Goal: Task Accomplishment & Management: Complete application form

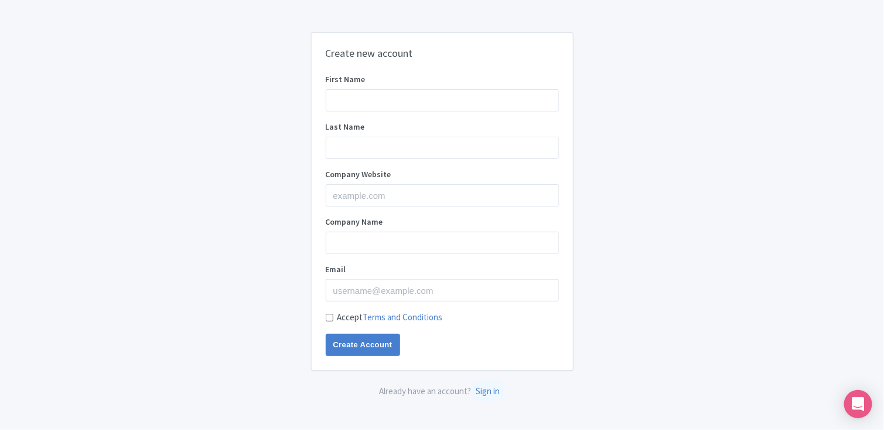
type input "Md. Ferdous"
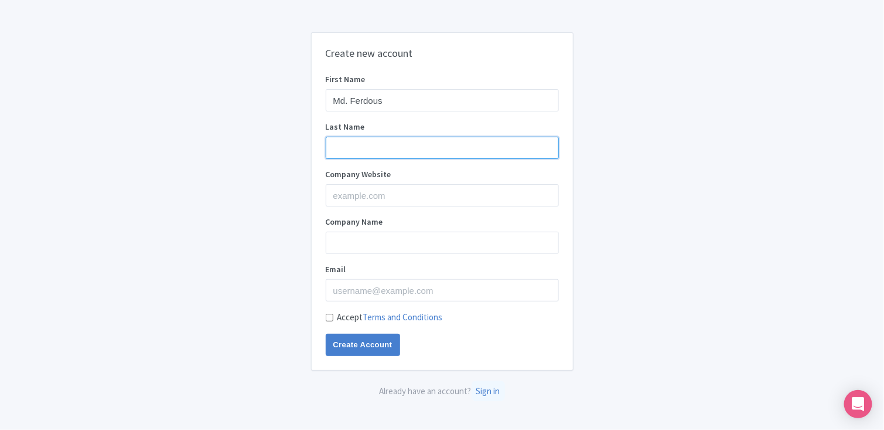
click at [377, 145] on input "Last Name" at bounding box center [442, 148] width 233 height 22
type input "[PERSON_NAME]"
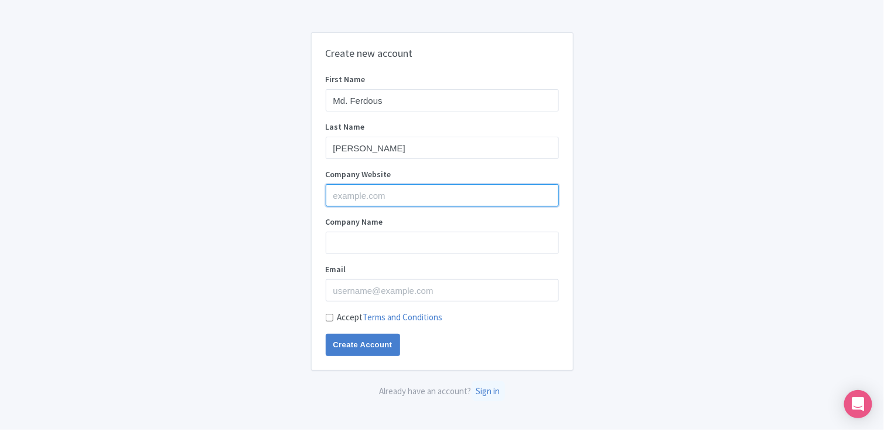
click at [385, 197] on input "Company Website" at bounding box center [442, 195] width 233 height 22
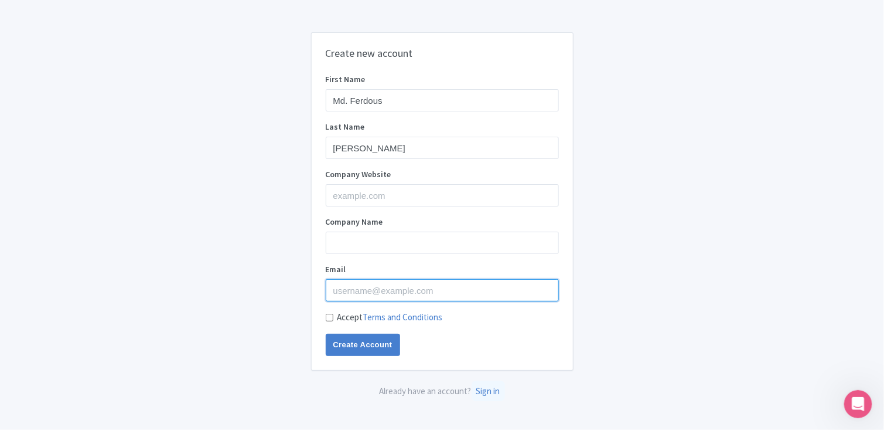
click at [352, 289] on input "Email" at bounding box center [442, 290] width 233 height 22
type input "[DOMAIN_NAME][EMAIL_ADDRESS][DOMAIN_NAME]"
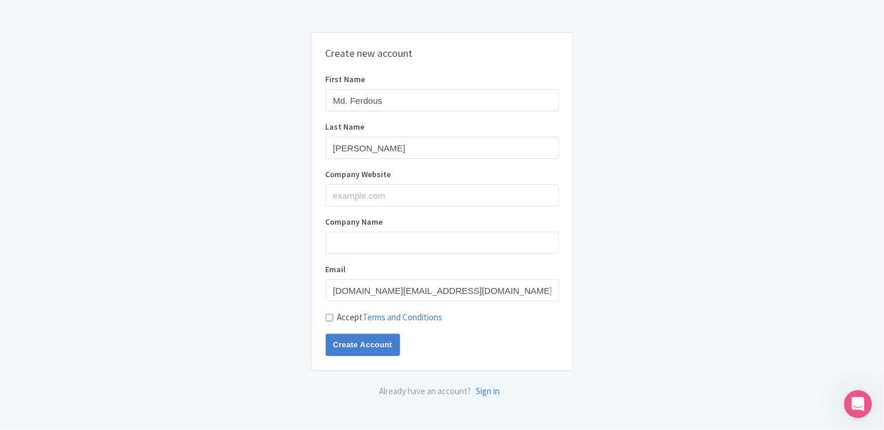
click at [331, 319] on input "Accept Terms and Conditions" at bounding box center [330, 318] width 8 height 8
checkbox input "true"
click at [361, 340] on input "Create Account" at bounding box center [363, 344] width 74 height 22
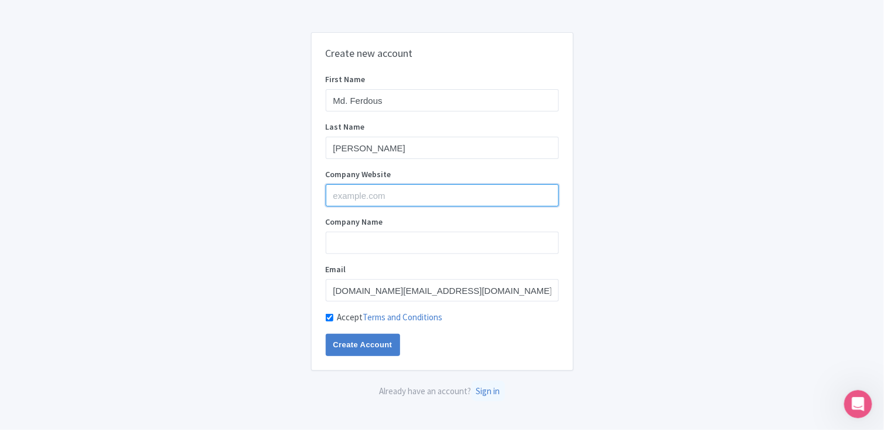
click at [355, 196] on input "Company Website" at bounding box center [442, 195] width 233 height 22
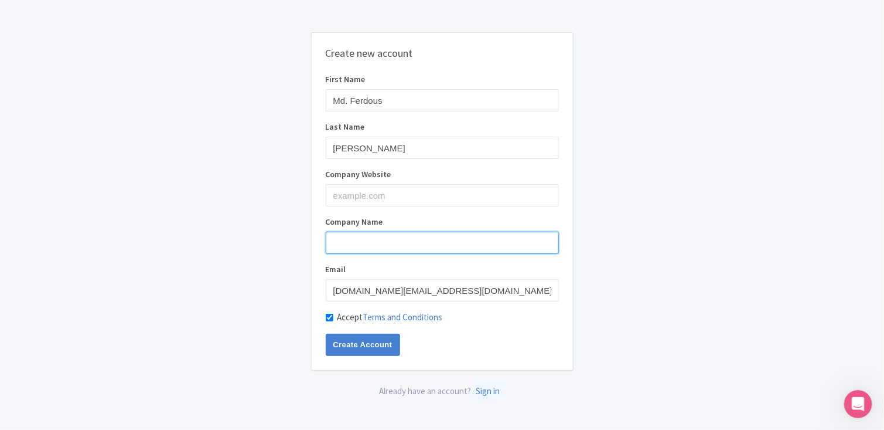
click at [357, 248] on input "Company Name" at bounding box center [442, 242] width 233 height 22
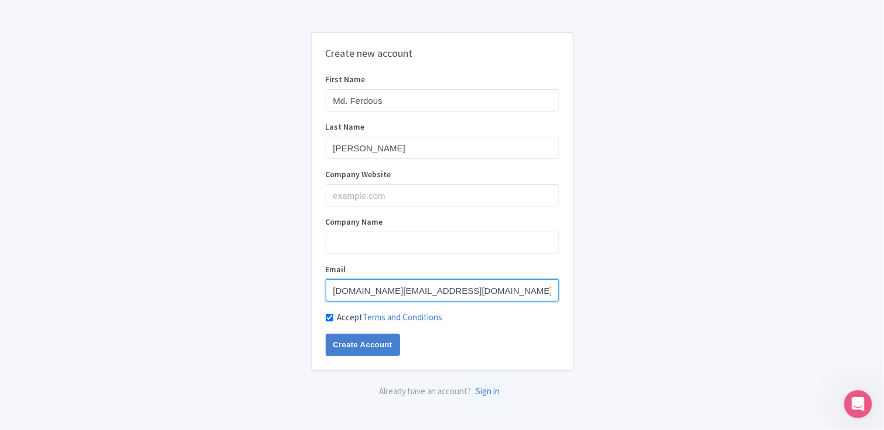
drag, startPoint x: 457, startPoint y: 290, endPoint x: 248, endPoint y: 290, distance: 209.2
click at [248, 290] on div "Create new account First Name Md. [PERSON_NAME] Last Name [PERSON_NAME] Company…" at bounding box center [442, 215] width 750 height 375
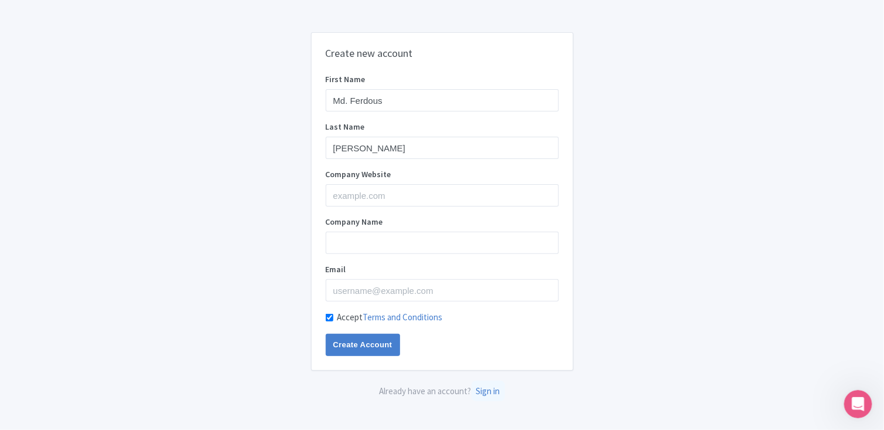
click at [326, 319] on input "Accept Terms and Conditions" at bounding box center [330, 318] width 8 height 8
checkbox input "false"
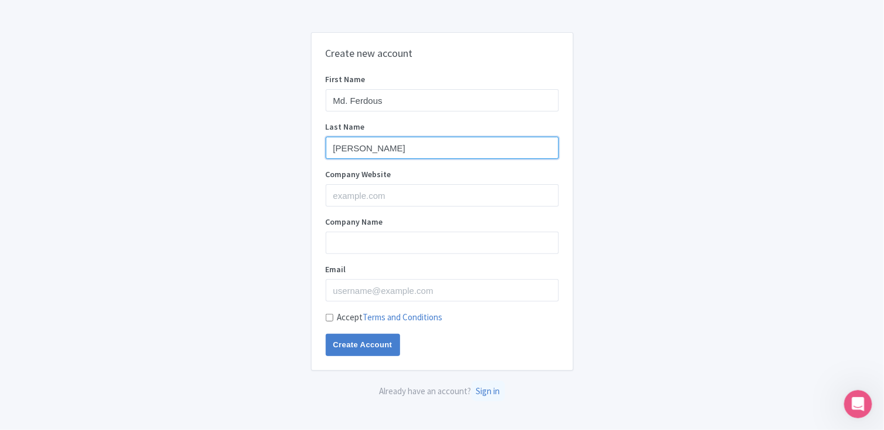
drag, startPoint x: 376, startPoint y: 148, endPoint x: 309, endPoint y: 145, distance: 66.9
click at [309, 145] on div "Create new account First Name Md. [PERSON_NAME] Last Name [PERSON_NAME] Company…" at bounding box center [442, 215] width 750 height 375
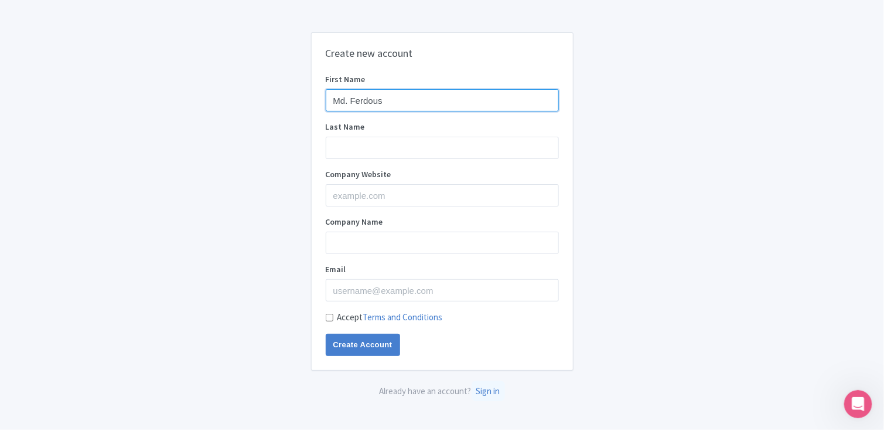
drag, startPoint x: 391, startPoint y: 96, endPoint x: 306, endPoint y: 95, distance: 85.6
click at [306, 95] on div "Create new account First Name Md. [PERSON_NAME] Last Name Company Website Compa…" at bounding box center [442, 215] width 750 height 375
